Goal: Task Accomplishment & Management: Use online tool/utility

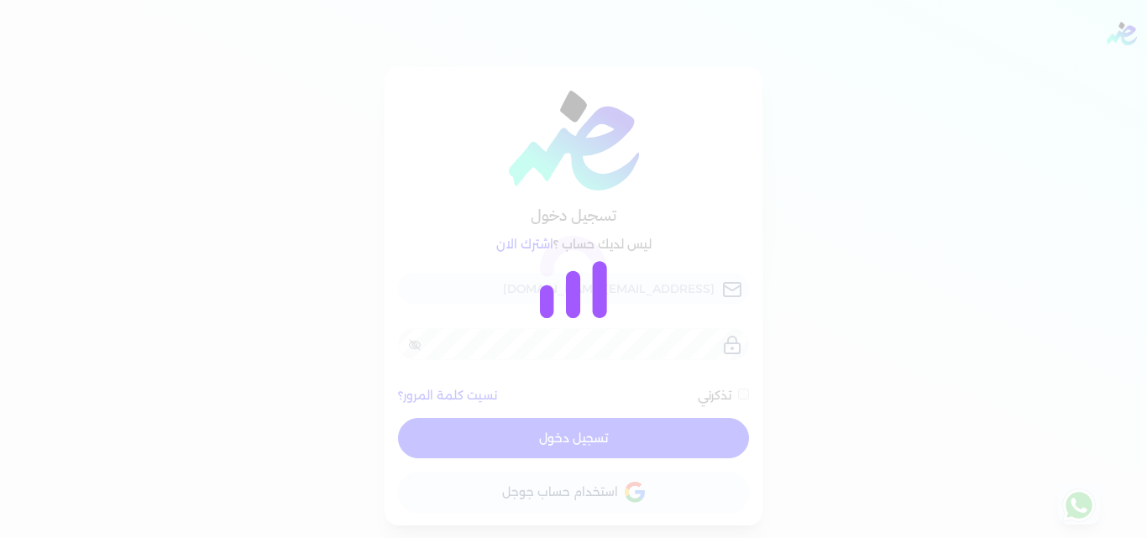
checkbox input "false"
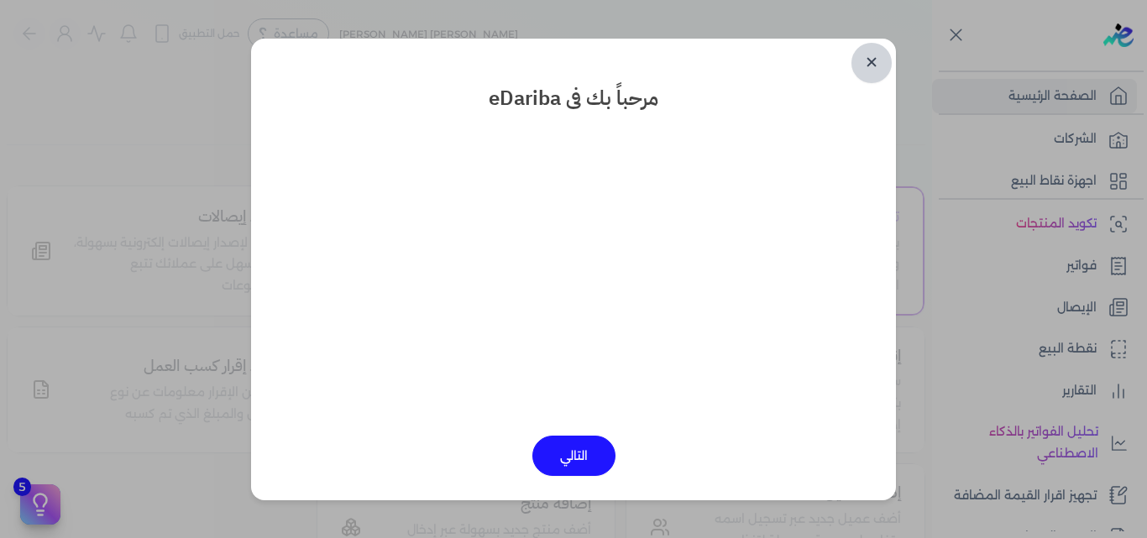
click at [872, 58] on link "✕" at bounding box center [871, 63] width 40 height 40
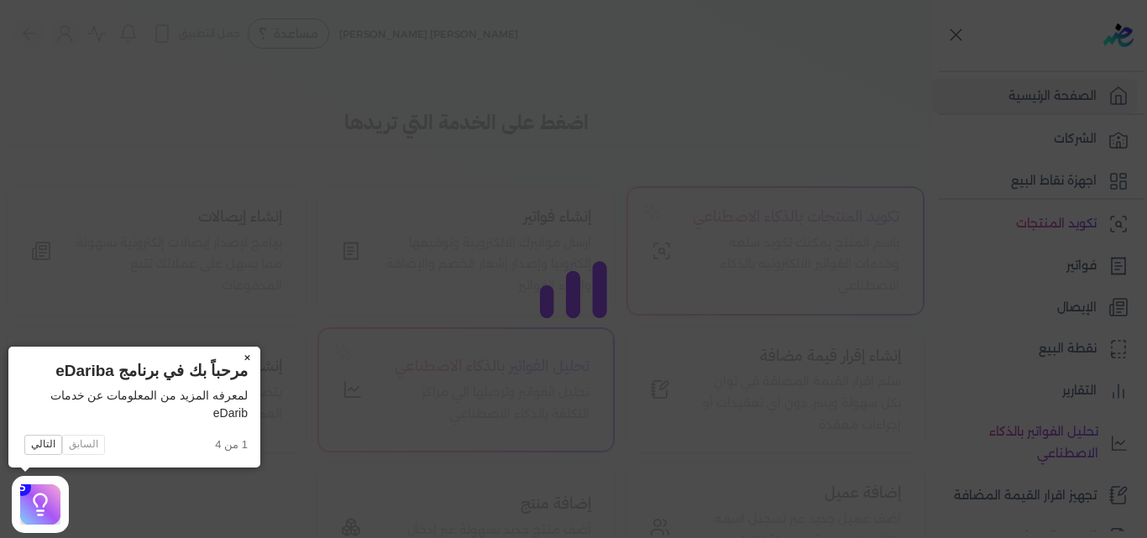
click at [247, 353] on button "×" at bounding box center [246, 359] width 27 height 24
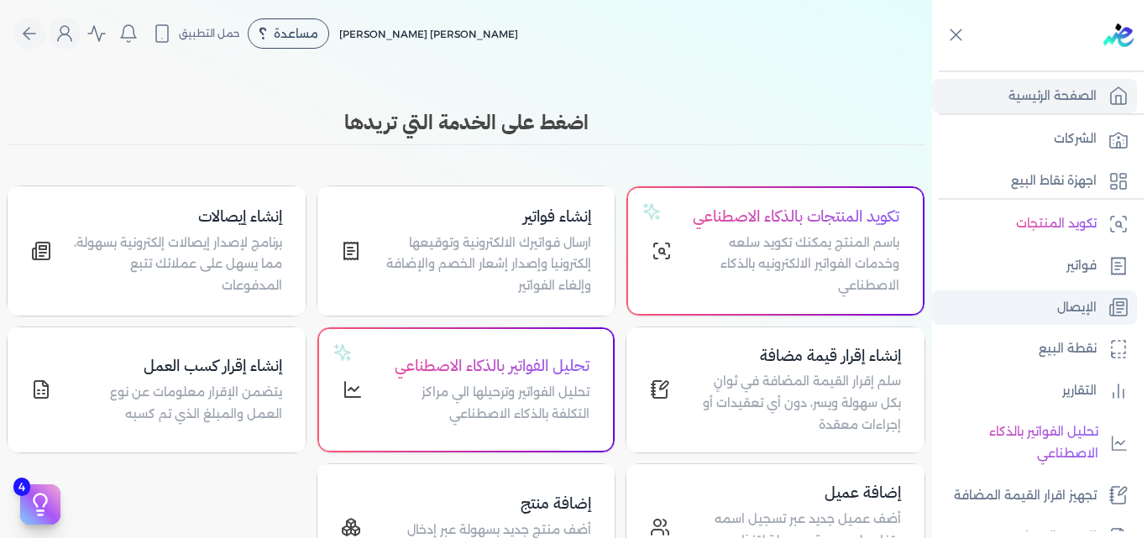
click at [1065, 316] on p "الإيصال" at bounding box center [1076, 308] width 39 height 22
click at [1063, 307] on p "الإيصال" at bounding box center [1076, 308] width 39 height 22
click at [1093, 311] on p "الإيصال" at bounding box center [1076, 308] width 39 height 22
click at [1048, 297] on link "الإيصال" at bounding box center [1034, 308] width 205 height 35
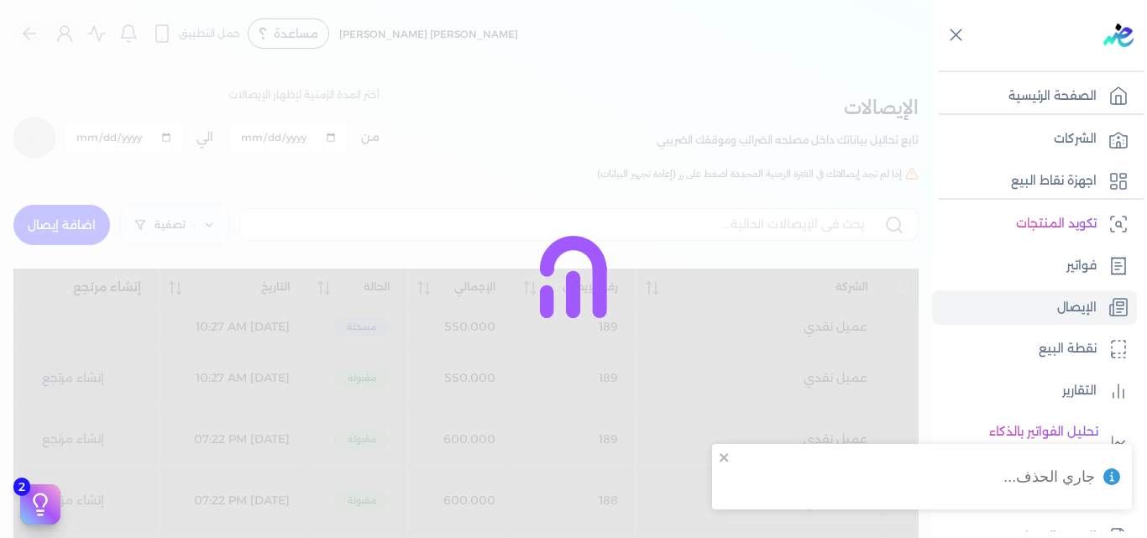
checkbox input "false"
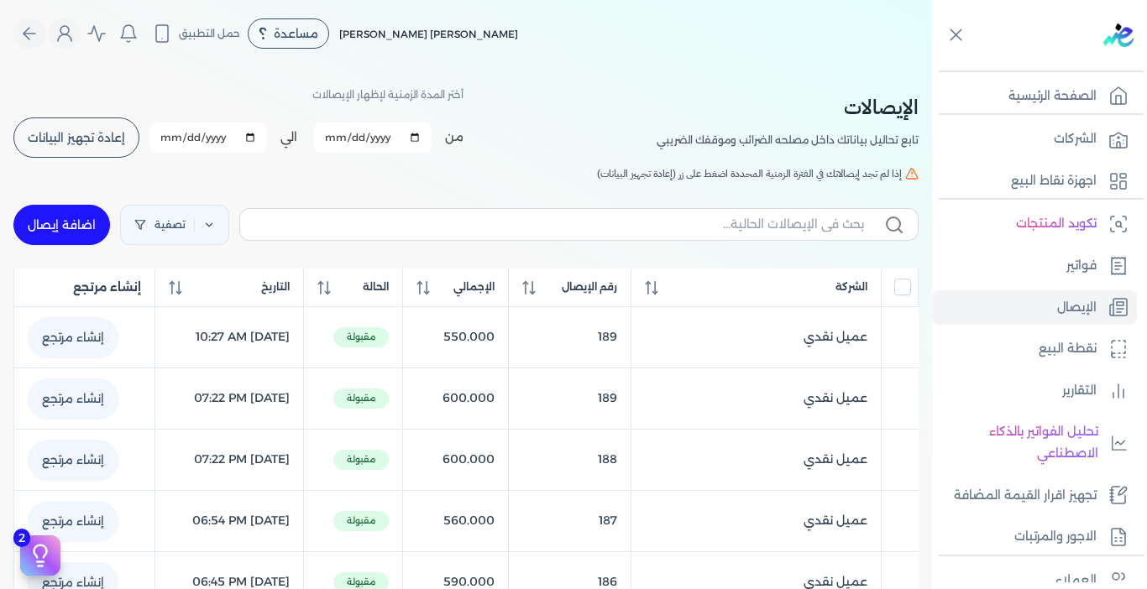
click at [87, 233] on link "اضافة إيصال" at bounding box center [61, 225] width 97 height 40
select select "EGP"
select select "EGS"
select select "B"
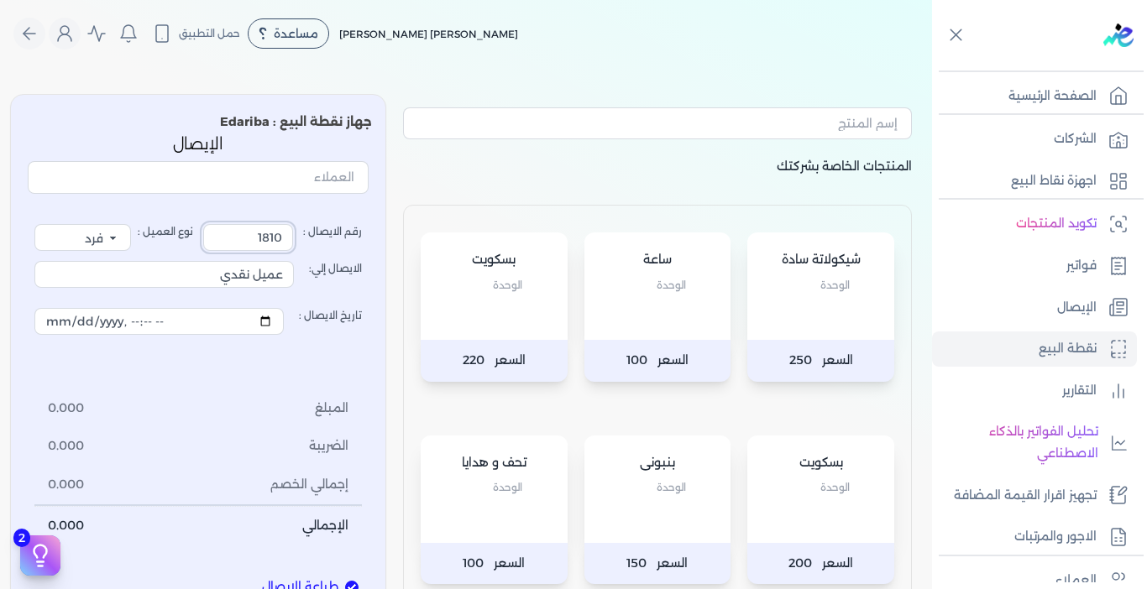
click at [241, 238] on input "1810" at bounding box center [248, 237] width 90 height 27
type input "190"
click at [275, 207] on div "رقم الايصال : 190 نوع العميل : فرد شركة شخص اجنبي الايصال إلي: عميل نقدي تاريخ …" at bounding box center [198, 385] width 341 height 369
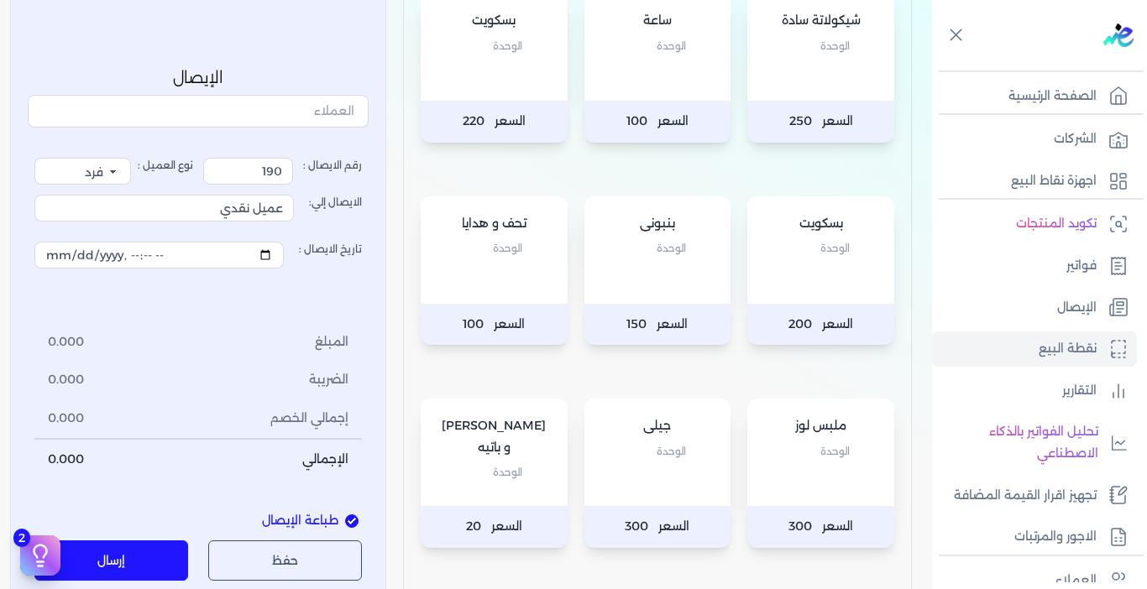
scroll to position [252, 0]
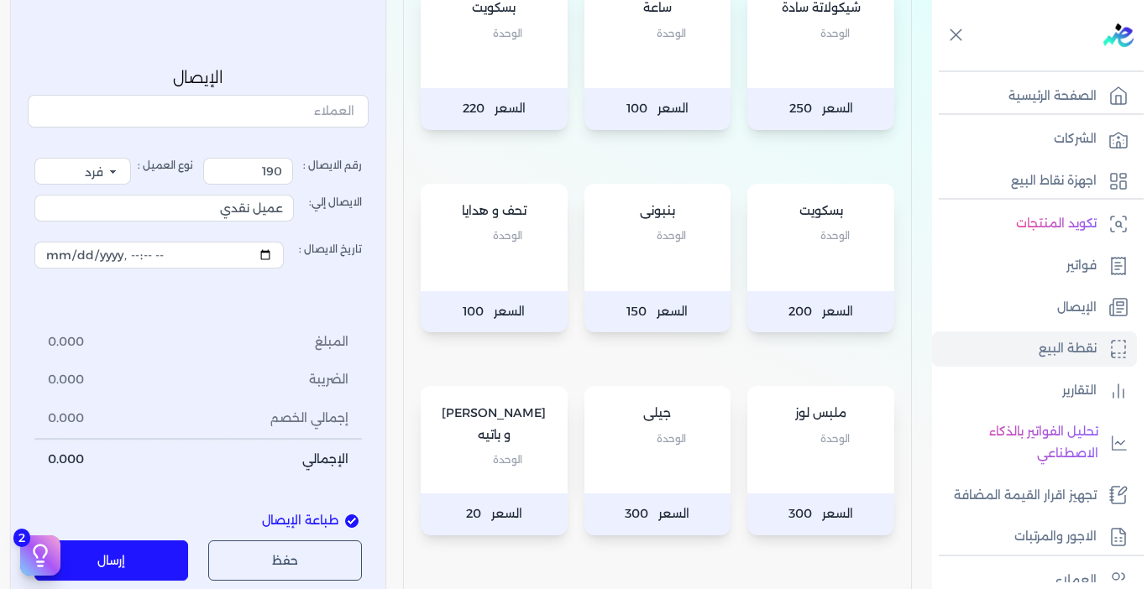
click at [647, 474] on div "جيلى الوحدة" at bounding box center [657, 439] width 147 height 107
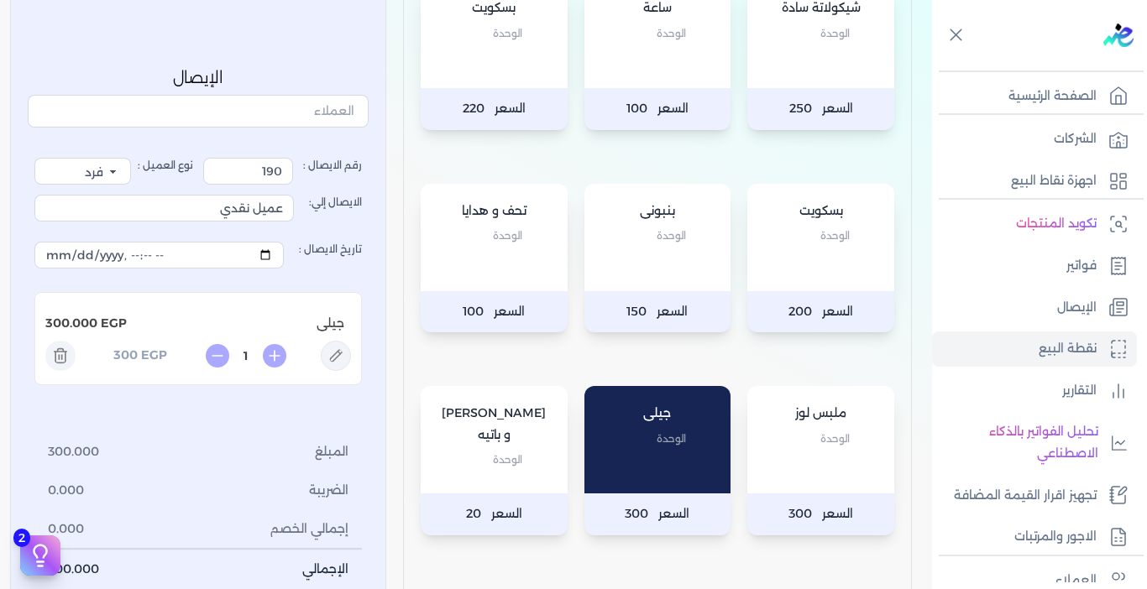
click at [821, 479] on div "ملبس لوز الوحدة" at bounding box center [820, 439] width 147 height 107
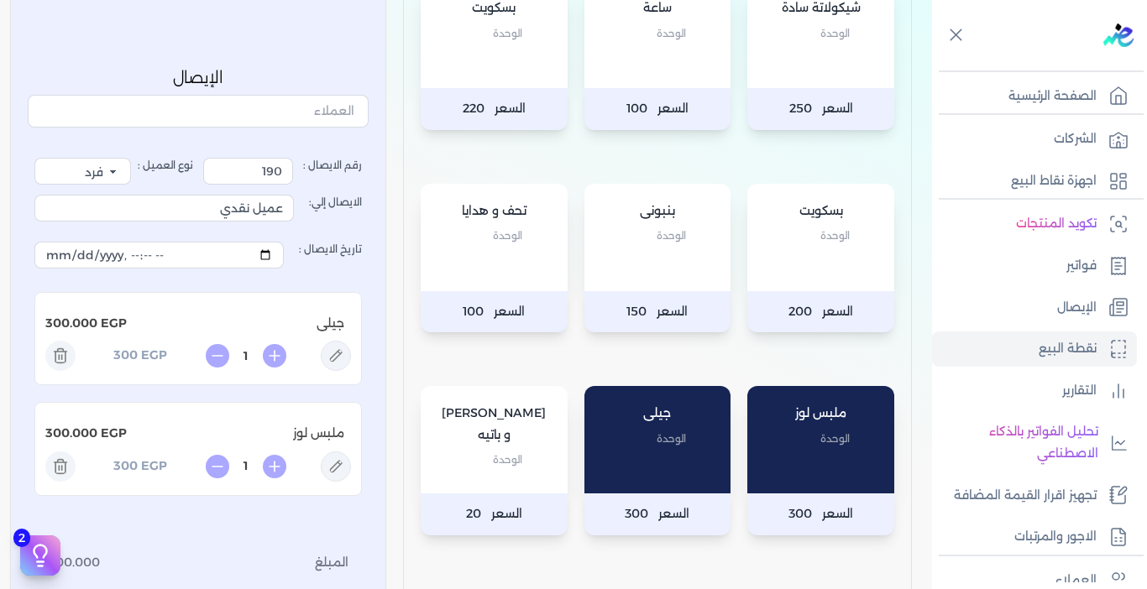
click at [254, 464] on input "1" at bounding box center [246, 467] width 27 height 18
type input "0.6"
click at [200, 516] on div "رقم الايصال : 190 نوع العميل : فرد شركة شخص اجنبي الايصال إلي: عميل نقدي تاريخ …" at bounding box center [197, 429] width 327 height 542
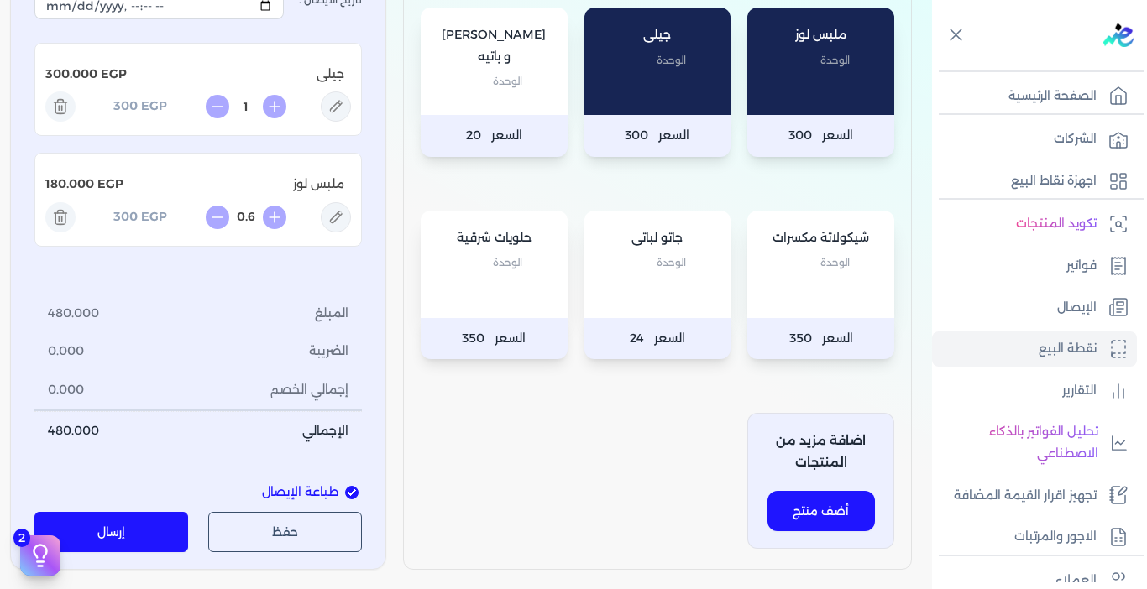
scroll to position [672, 0]
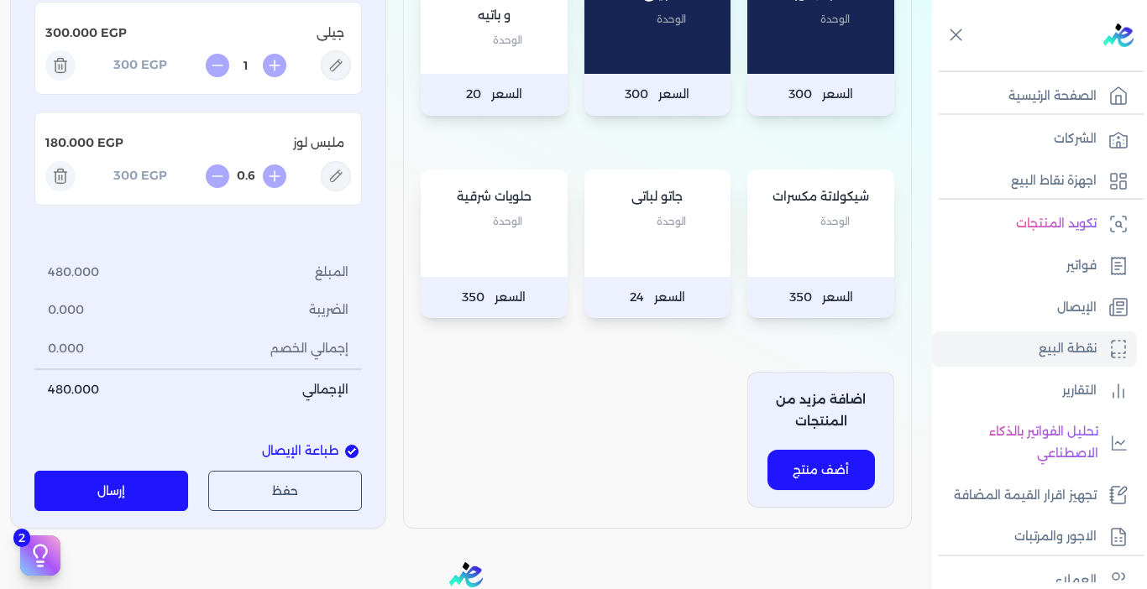
click at [142, 501] on button "إرسال" at bounding box center [111, 491] width 154 height 40
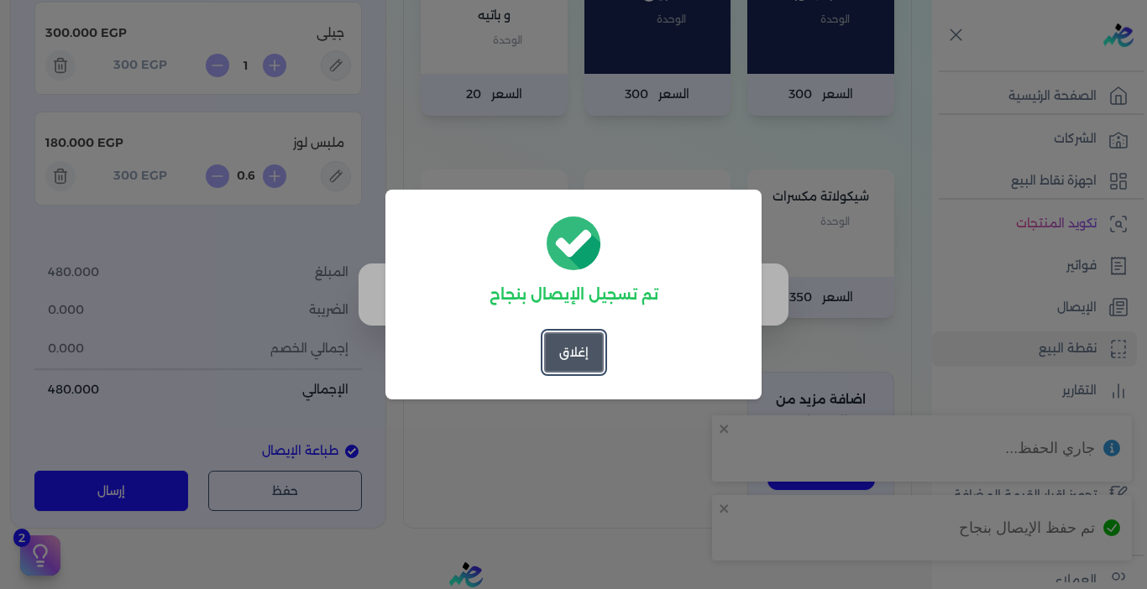
click at [583, 343] on button "إغلاق" at bounding box center [574, 353] width 60 height 40
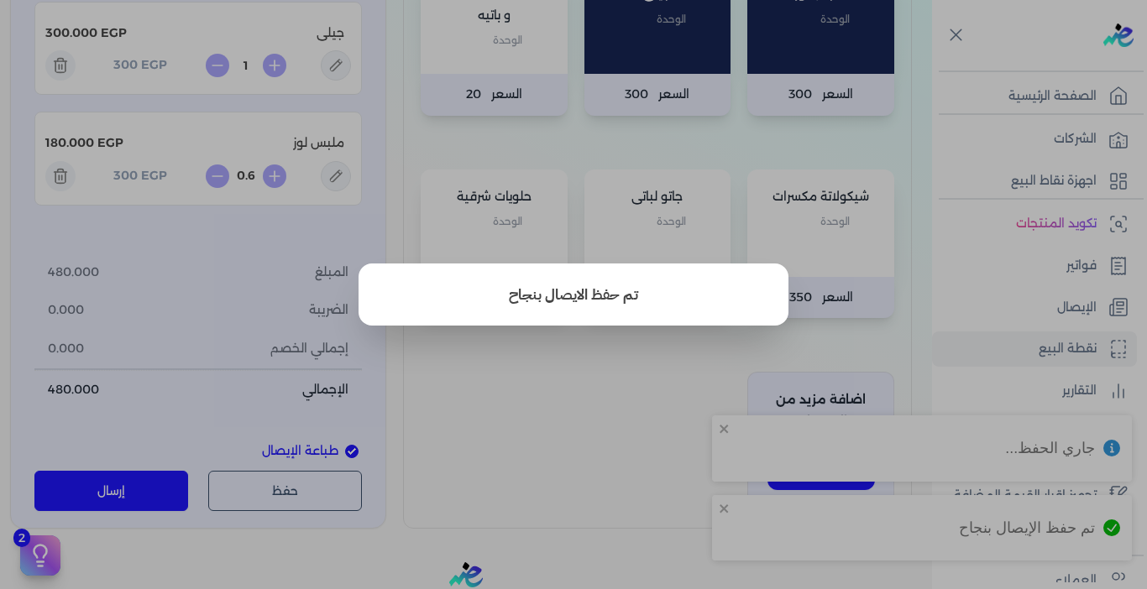
click at [575, 425] on button "close" at bounding box center [573, 294] width 1147 height 589
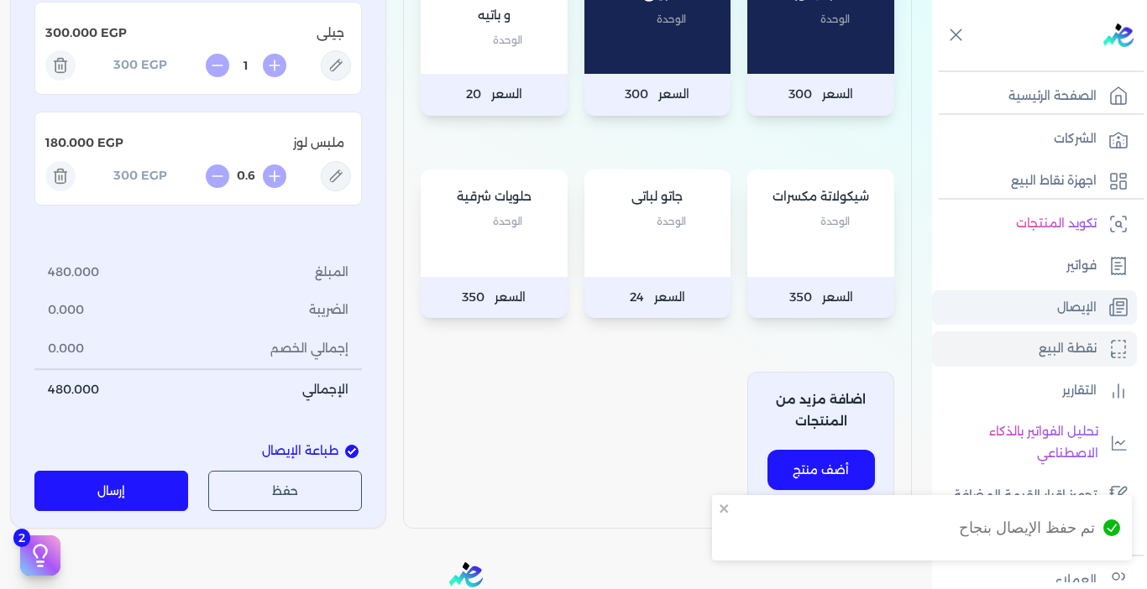
click at [1076, 305] on p "الإيصال" at bounding box center [1076, 308] width 39 height 22
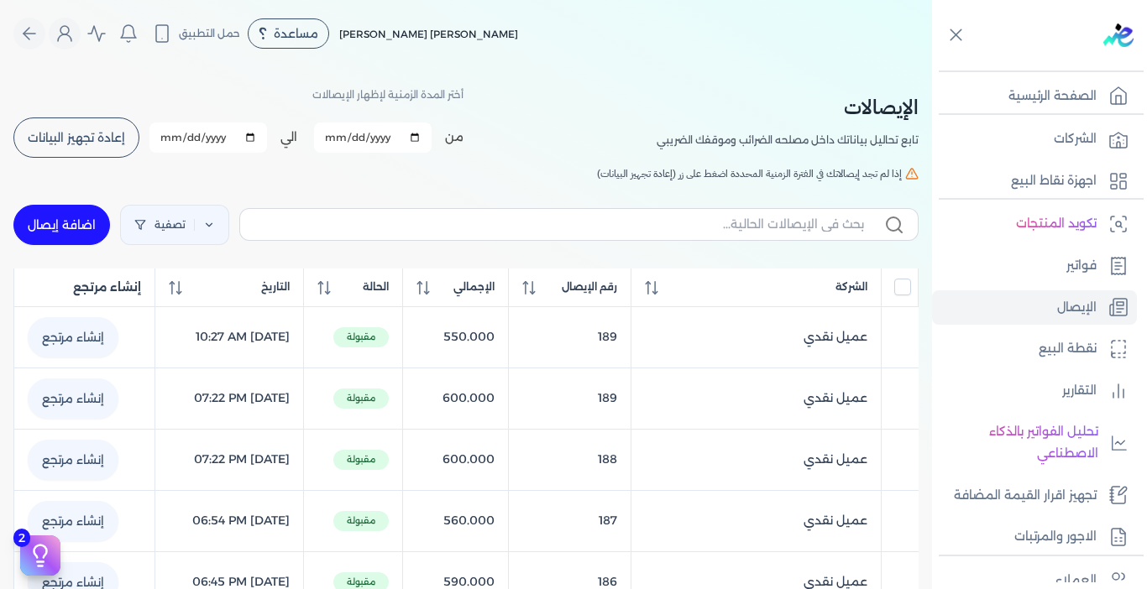
click at [95, 139] on span "إعادة تجهيز البيانات" at bounding box center [76, 138] width 97 height 12
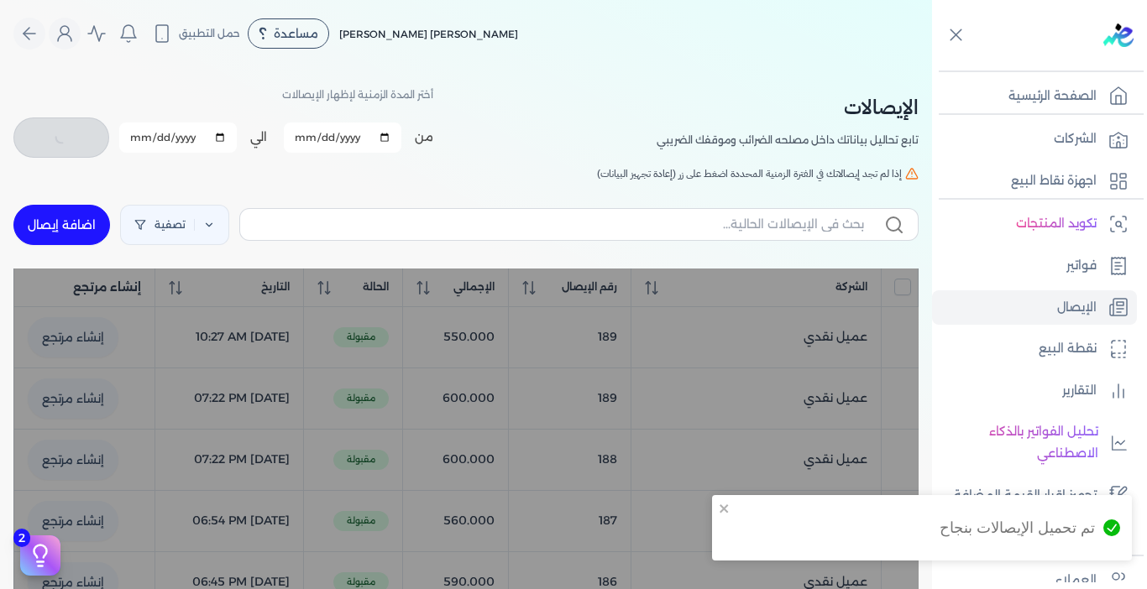
checkbox input "false"
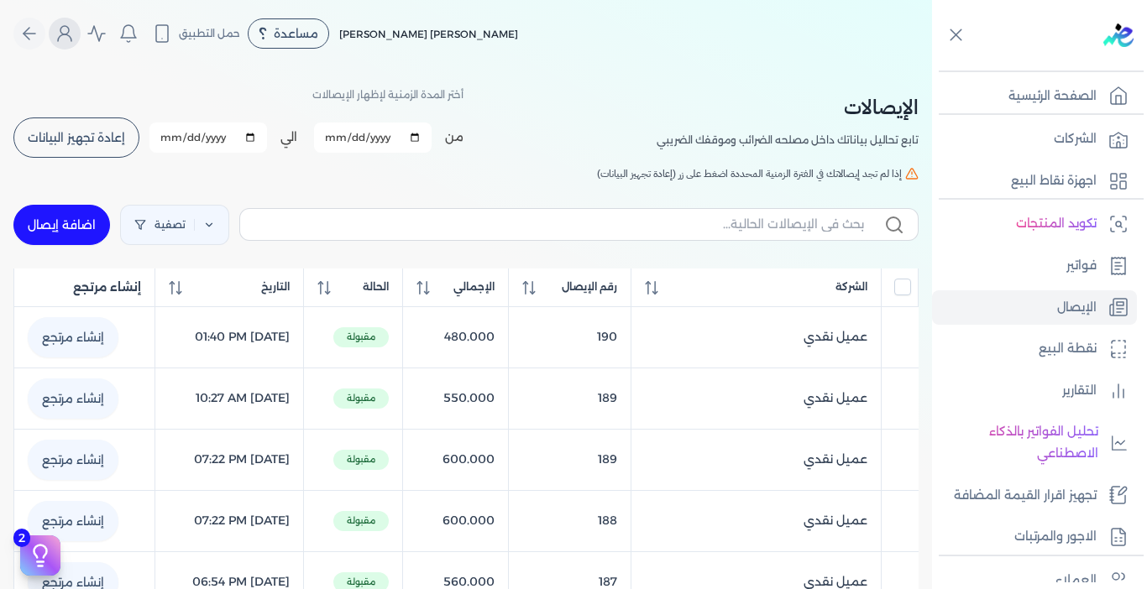
click at [71, 37] on icon "Global" at bounding box center [64, 37] width 13 height 7
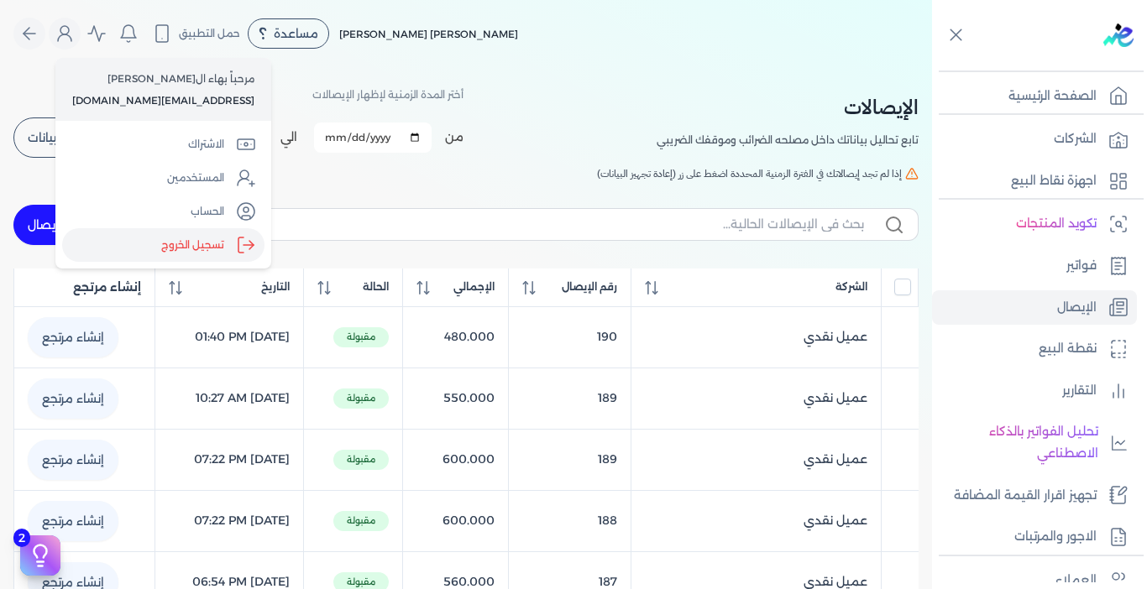
click at [212, 254] on label "تسجيل الخروج" at bounding box center [163, 245] width 202 height 34
click at [932, 67] on input "Close" at bounding box center [932, 67] width 0 height 0
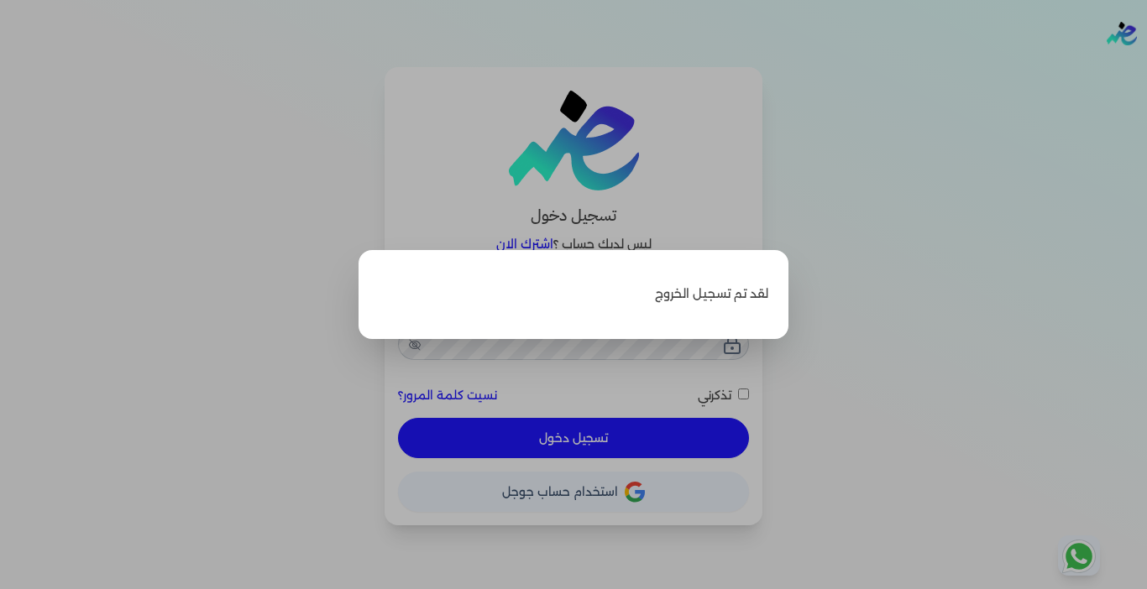
type input "[EMAIL_ADDRESS][DOMAIN_NAME]"
checkbox input "false"
click at [884, 357] on label "Close" at bounding box center [573, 294] width 1147 height 589
click at [1146, 67] on input "Close" at bounding box center [1147, 67] width 0 height 0
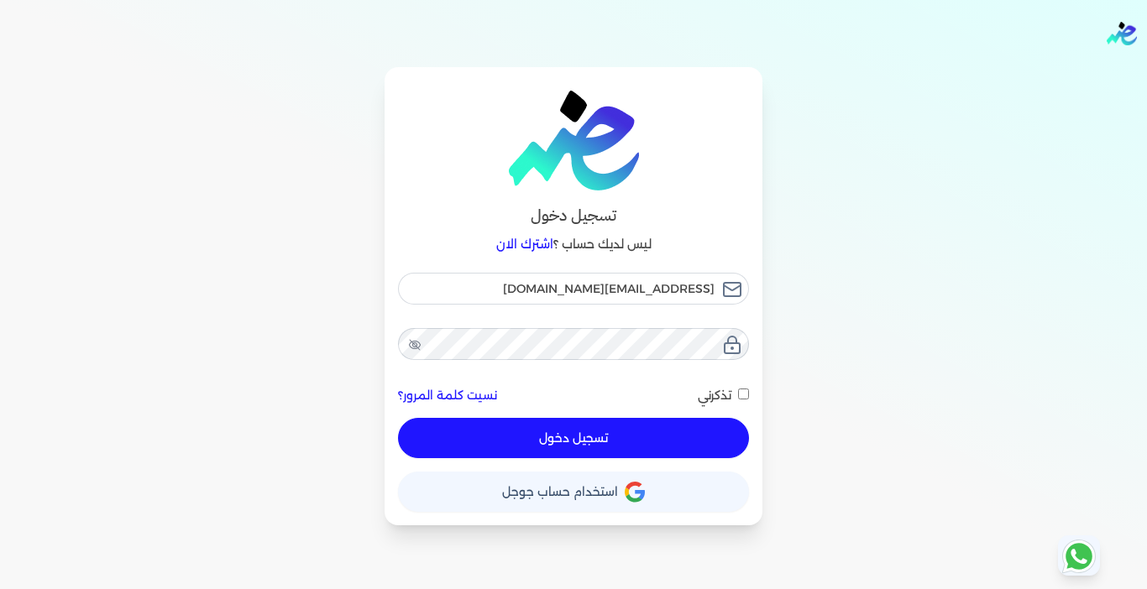
click at [931, 334] on div "تسجيل دخول ليس لديك حساب ؟ اشترك الان [EMAIL_ADDRESS][DOMAIN_NAME] نسيت كلمة ال…" at bounding box center [573, 296] width 1075 height 458
click at [1006, 78] on div "تسجيل دخول ليس لديك حساب ؟ اشترك الان [EMAIL_ADDRESS][DOMAIN_NAME] نسيت كلمة ال…" at bounding box center [573, 296] width 1075 height 458
